Goal: Task Accomplishment & Management: Manage account settings

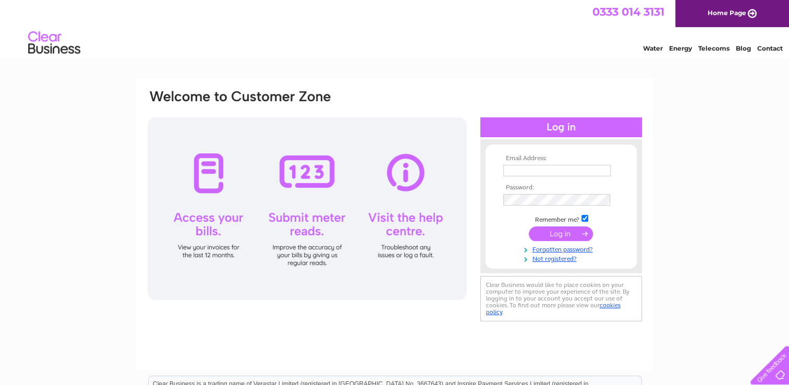
type input "[DOMAIN_NAME][EMAIL_ADDRESS][DOMAIN_NAME]"
click at [556, 235] on input "submit" at bounding box center [560, 233] width 64 height 15
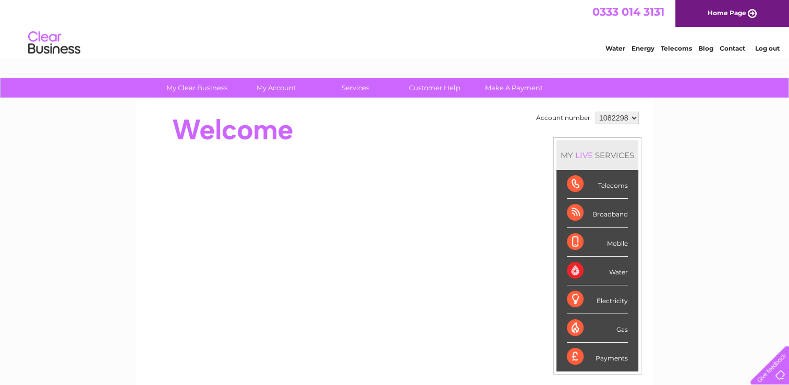
click at [634, 116] on select "1082298" at bounding box center [616, 118] width 43 height 13
